Goal: Find specific page/section: Find specific page/section

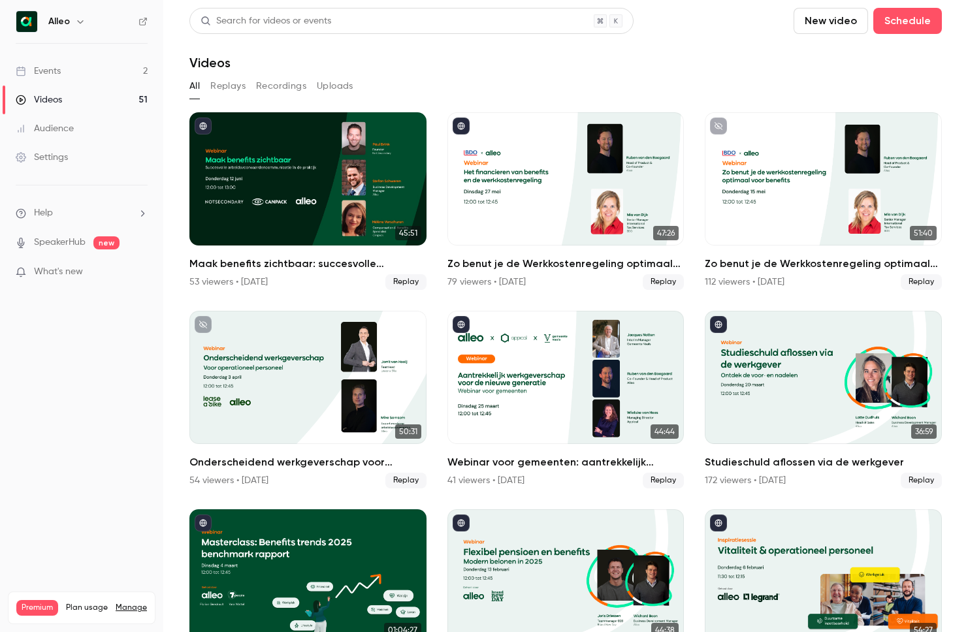
click at [84, 69] on link "Events 2" at bounding box center [81, 71] width 163 height 29
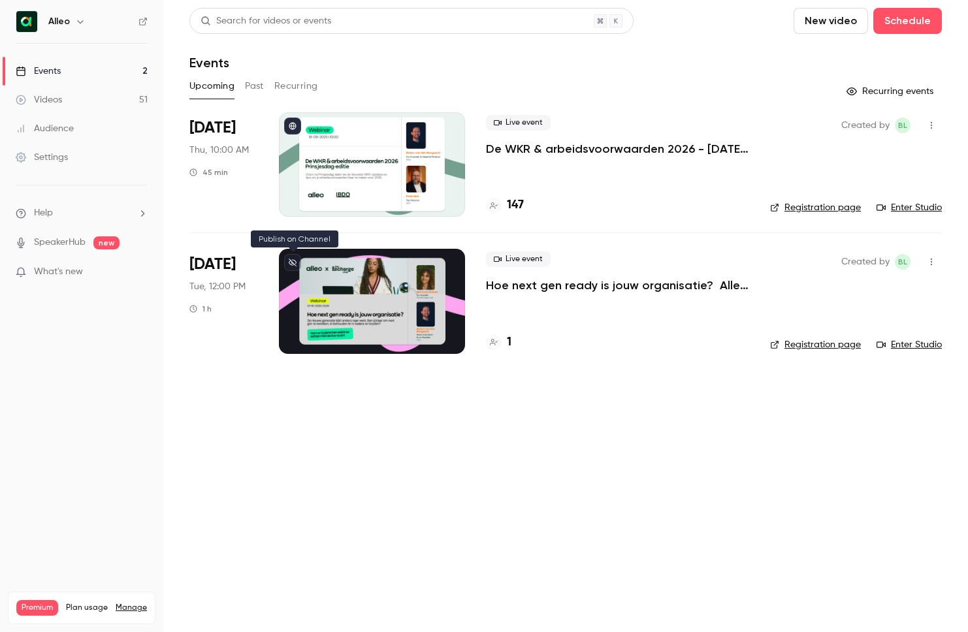
click at [291, 257] on button at bounding box center [292, 262] width 17 height 17
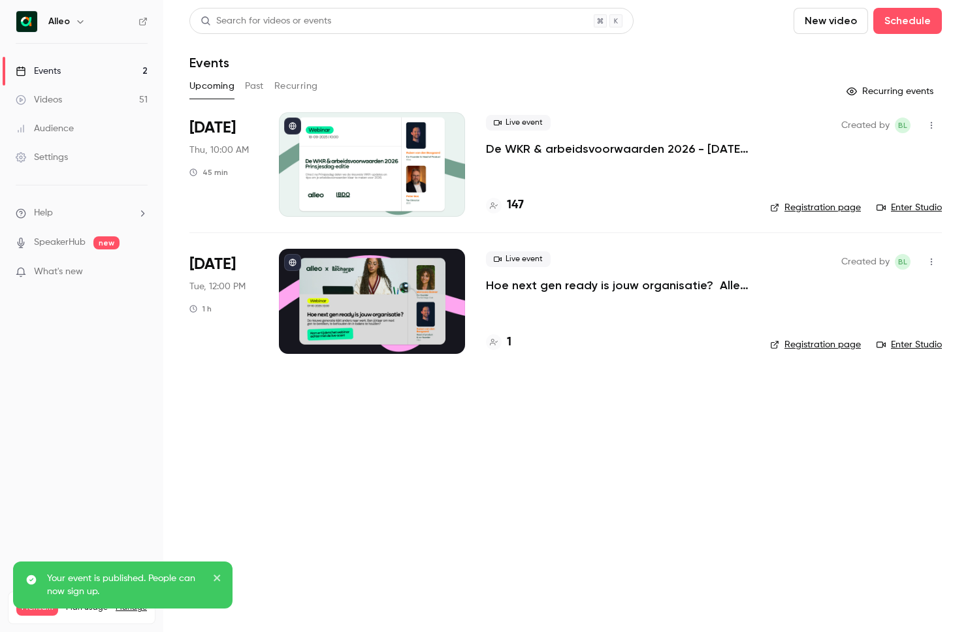
click at [553, 288] on p "Hoe next gen ready is jouw organisatie? Alleo x The Recharge Club" at bounding box center [617, 286] width 263 height 16
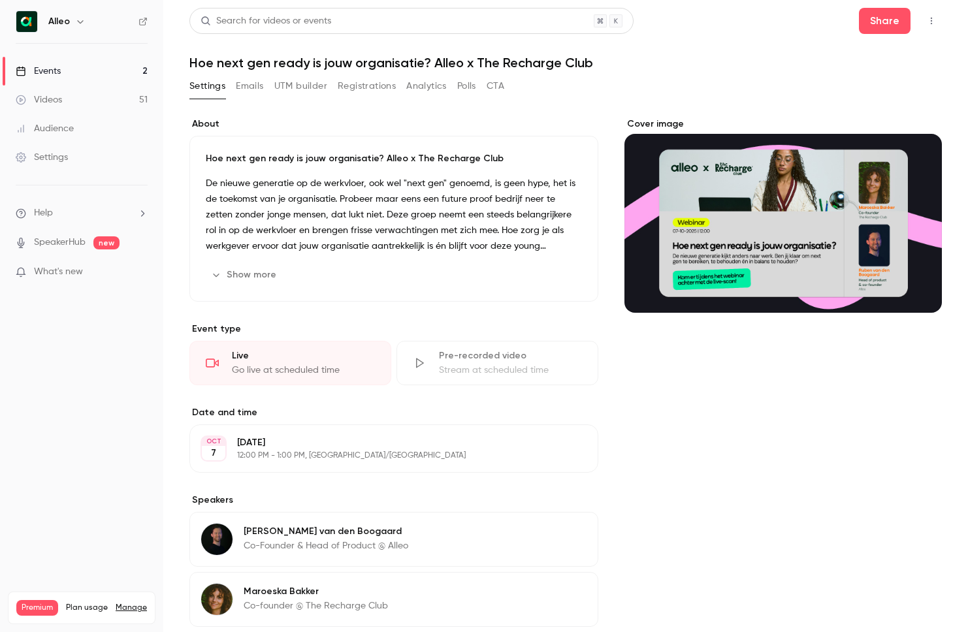
click at [259, 88] on button "Emails" at bounding box center [249, 86] width 27 height 21
